Goal: Task Accomplishment & Management: Use online tool/utility

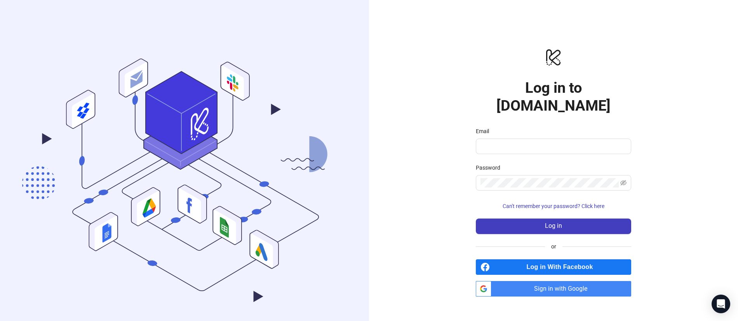
click at [647, 226] on div "logo/logo-mobile Log in to [DOMAIN_NAME] Email Password Can't remember your pas…" at bounding box center [553, 172] width 369 height 344
click at [510, 281] on span "Sign in with Google" at bounding box center [562, 289] width 137 height 16
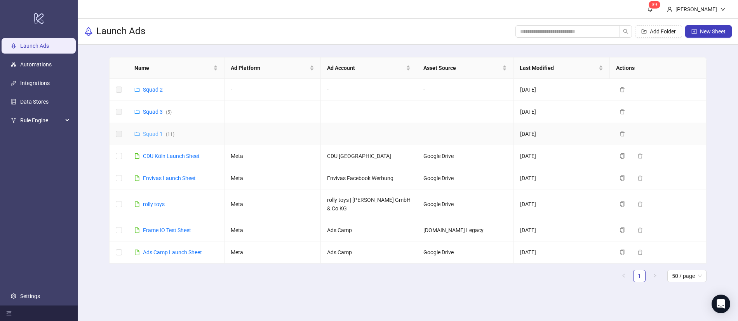
click at [144, 136] on link "Squad 1 ( 11 )" at bounding box center [158, 134] width 31 height 6
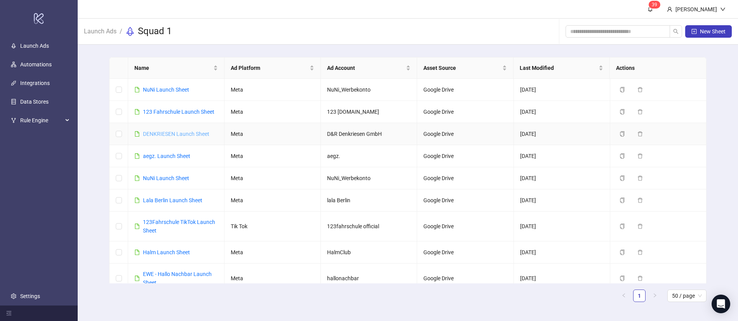
click at [166, 134] on link "DENKRIESEN Launch Sheet" at bounding box center [176, 134] width 66 height 6
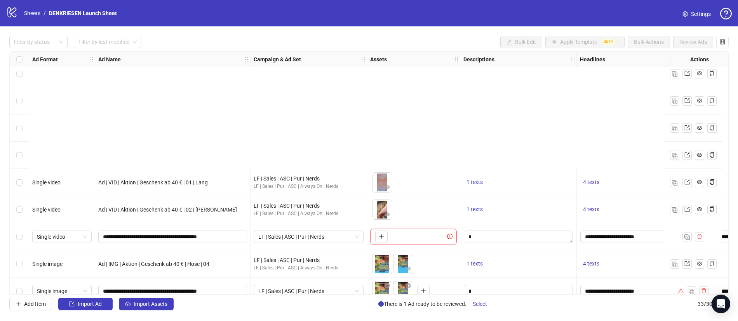
scroll to position [673, 0]
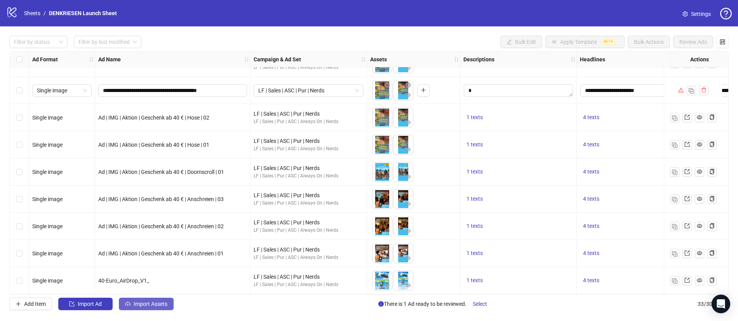
click at [167, 303] on span "Import Assets" at bounding box center [151, 304] width 34 height 6
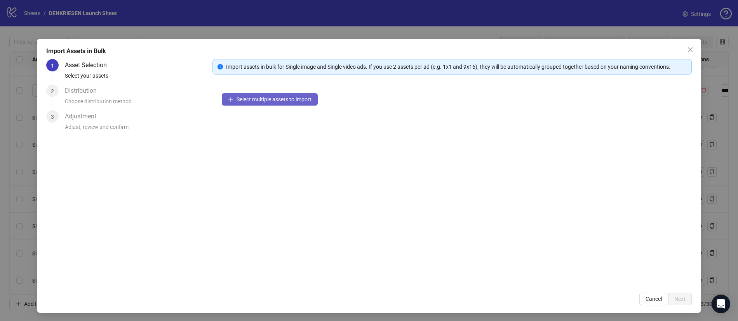
click at [305, 99] on span "Select multiple assets to import" at bounding box center [273, 99] width 75 height 6
